Goal: Entertainment & Leisure: Consume media (video, audio)

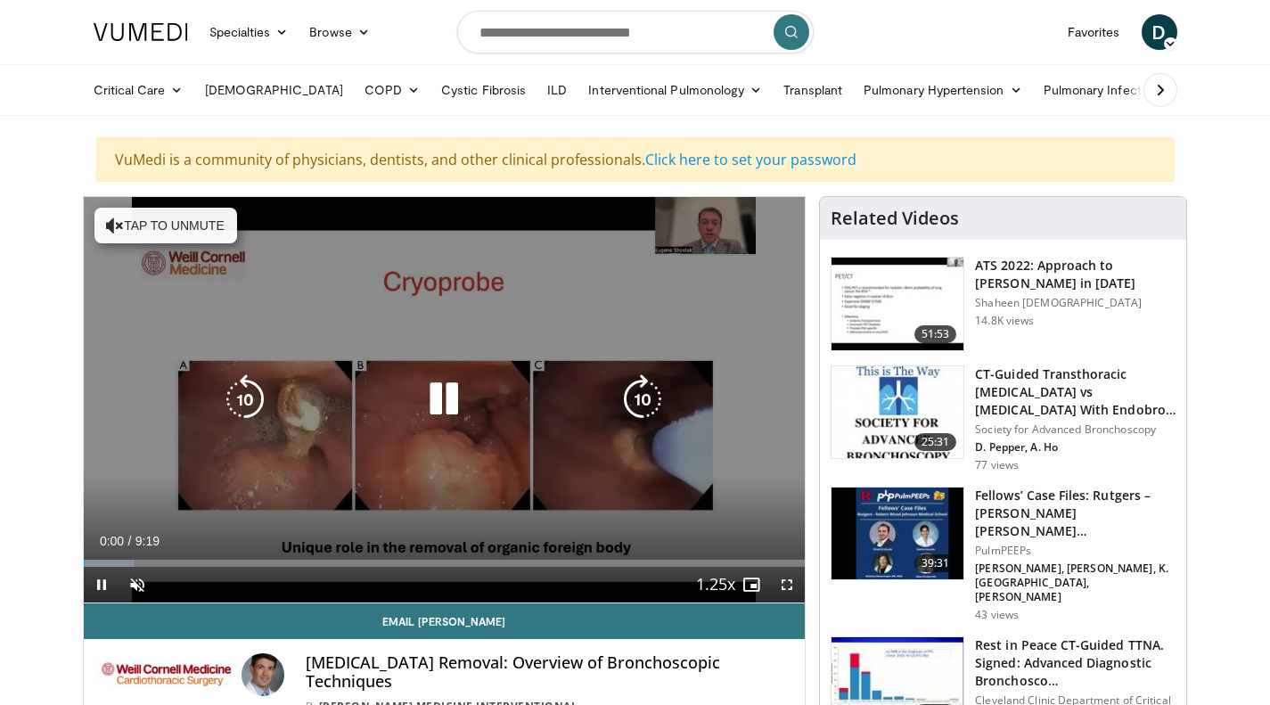
click at [439, 402] on icon "Video Player" at bounding box center [444, 399] width 50 height 50
